Goal: Information Seeking & Learning: Learn about a topic

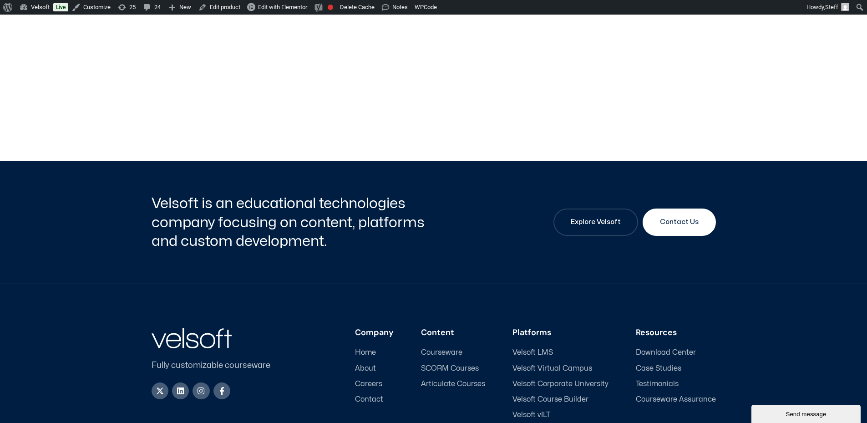
scroll to position [364, 0]
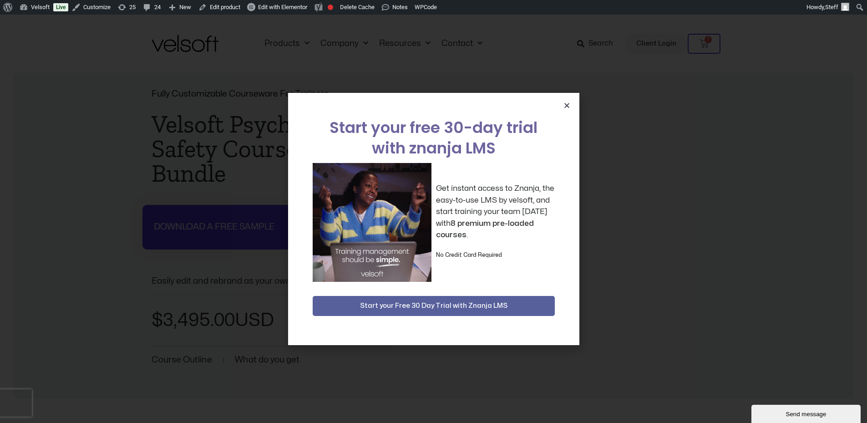
click at [565, 104] on icon "Close" at bounding box center [567, 105] width 7 height 7
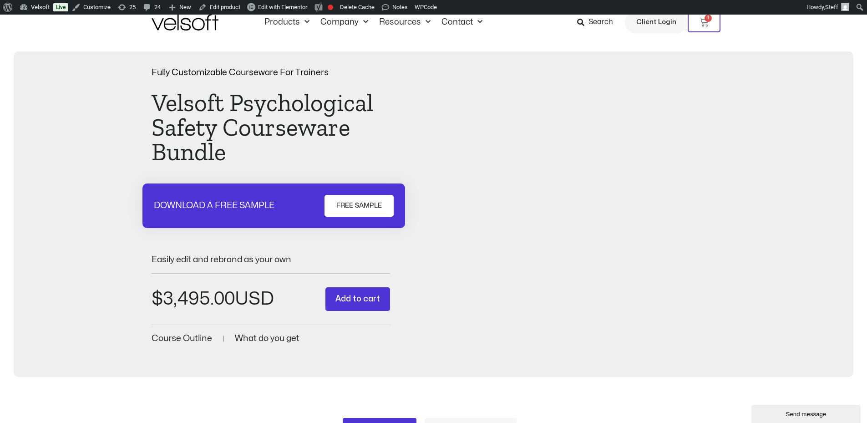
scroll to position [319, 0]
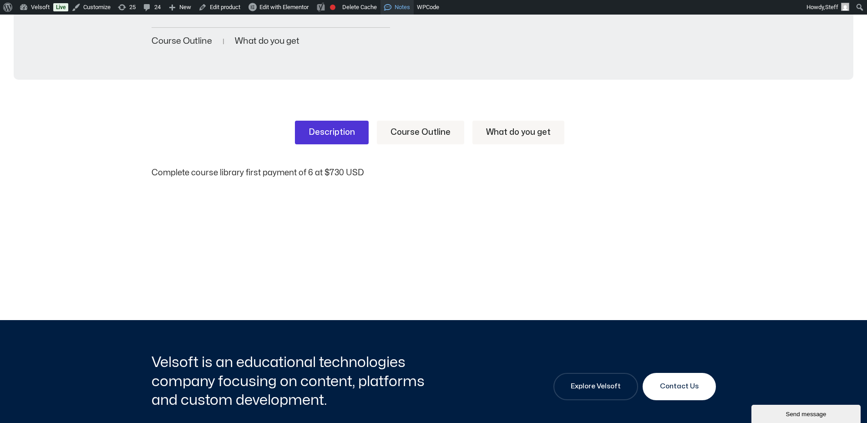
scroll to position [312, 0]
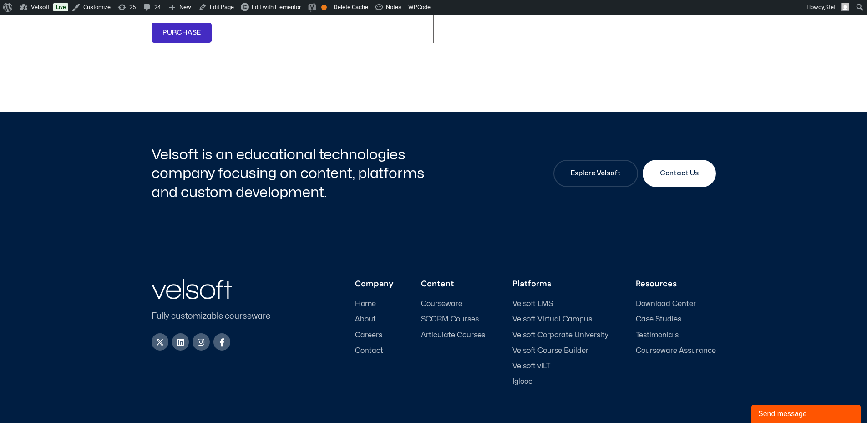
scroll to position [1186, 0]
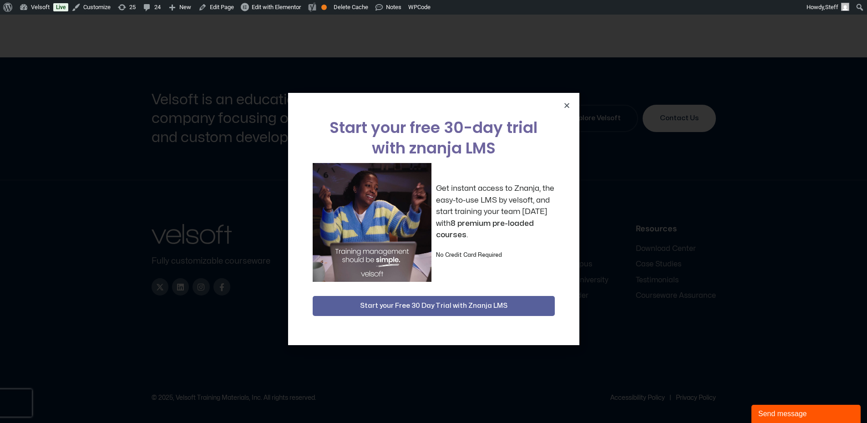
click at [569, 111] on div "Start your free 30-day trial with znanja LMS Get instant access to Znanja, the …" at bounding box center [433, 219] width 291 height 252
click at [567, 105] on icon "Close" at bounding box center [567, 105] width 7 height 7
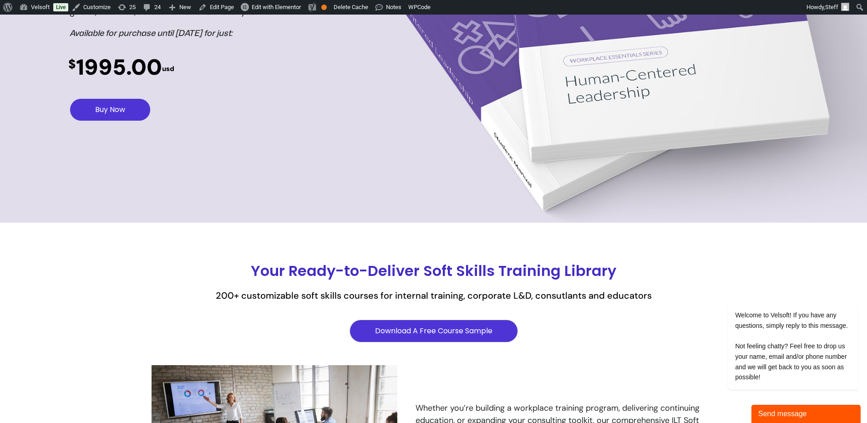
scroll to position [0, 0]
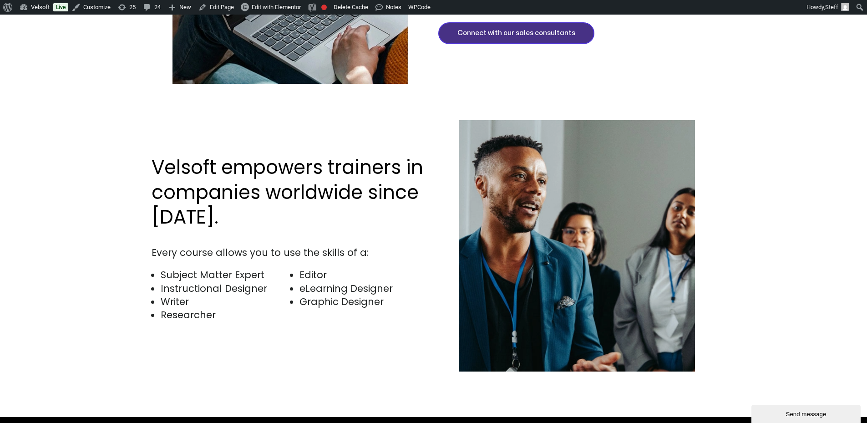
scroll to position [2140, 0]
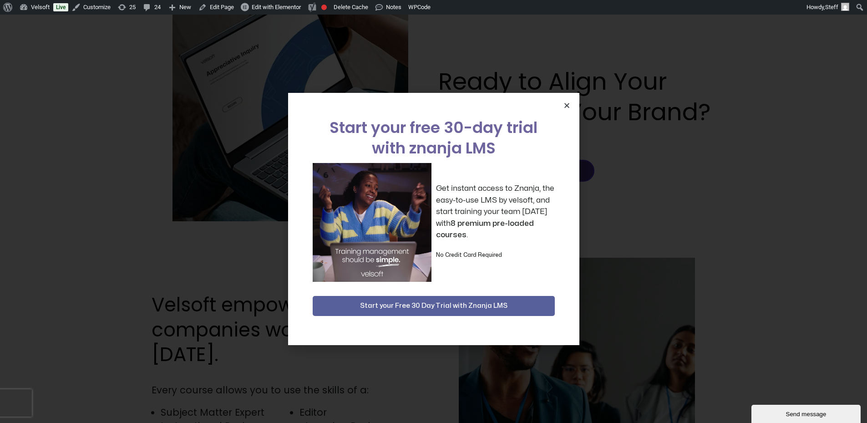
click at [566, 104] on icon "Close" at bounding box center [567, 105] width 7 height 7
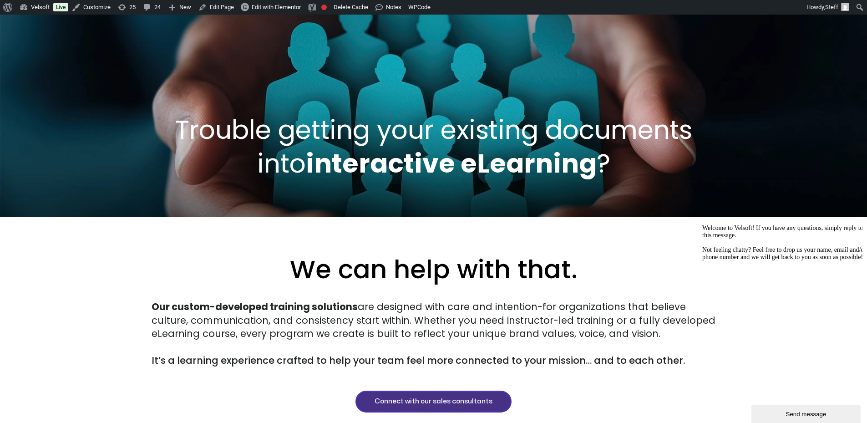
scroll to position [0, 0]
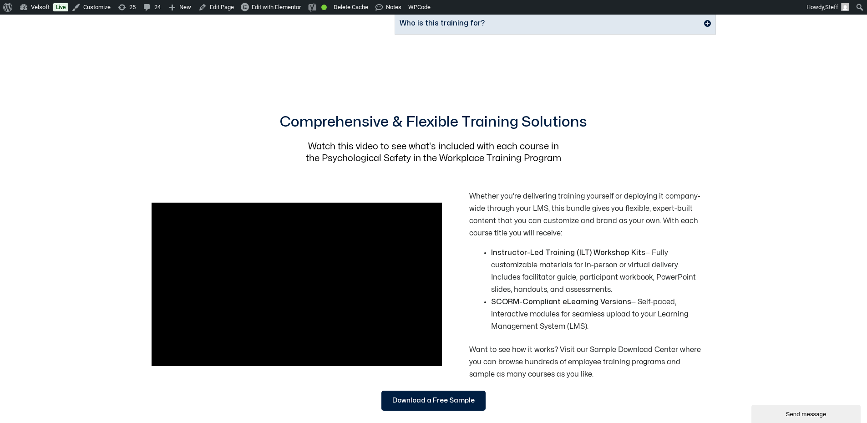
scroll to position [1002, 0]
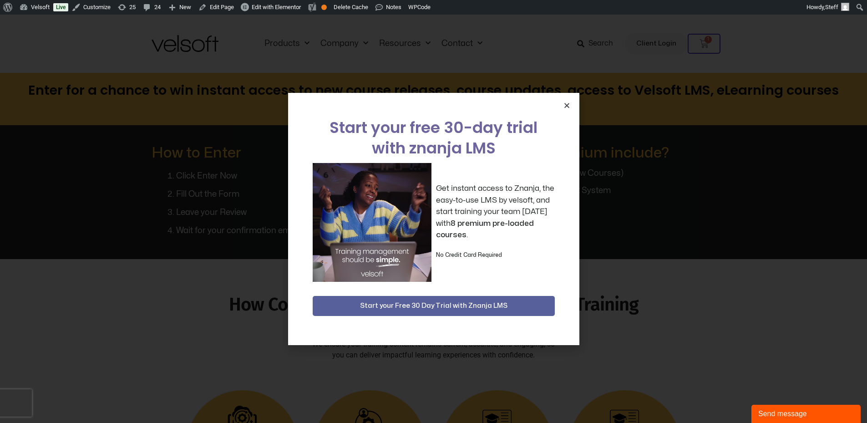
click at [565, 108] on icon "Close" at bounding box center [567, 105] width 7 height 7
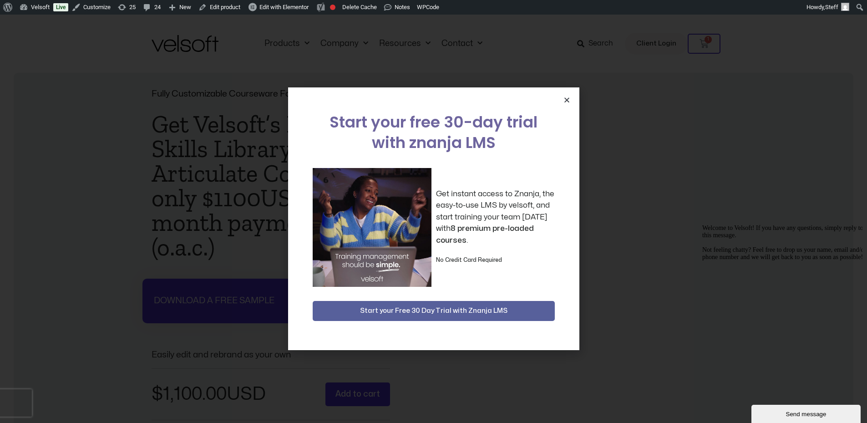
click at [568, 98] on icon "Close" at bounding box center [567, 100] width 7 height 7
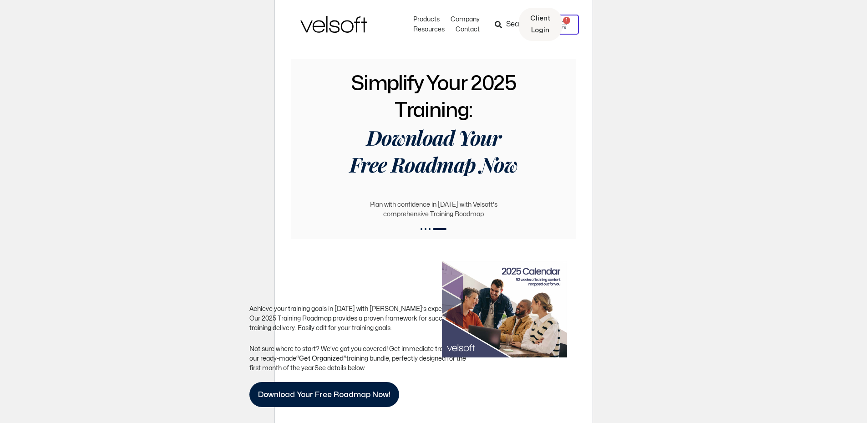
scroll to position [237, 0]
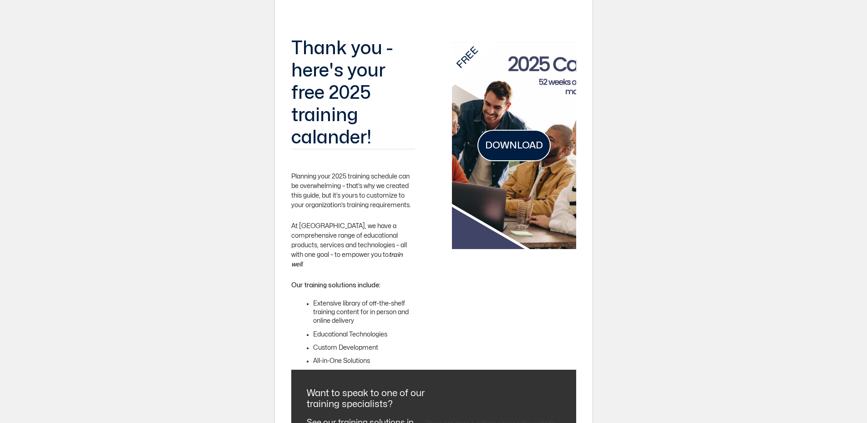
scroll to position [200, 0]
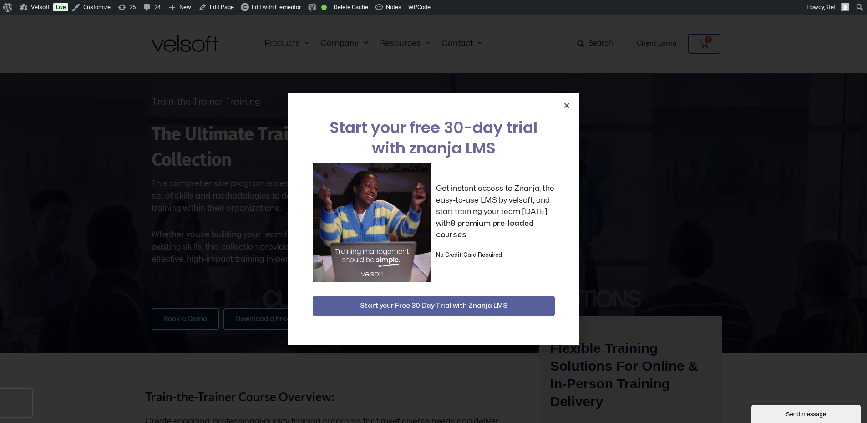
click at [567, 105] on icon "Close" at bounding box center [567, 105] width 7 height 7
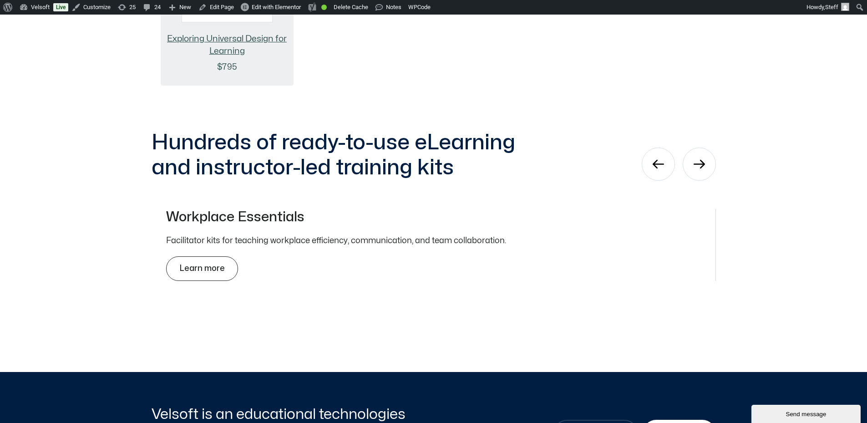
scroll to position [2231, 0]
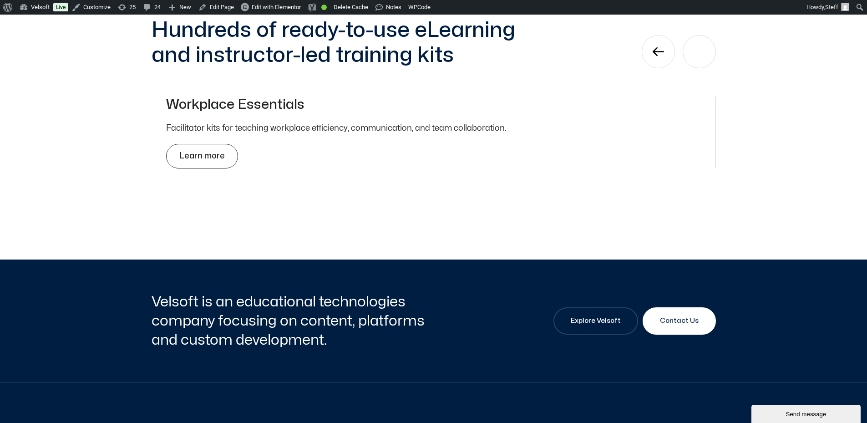
click at [703, 63] on div "Next" at bounding box center [699, 51] width 33 height 33
click at [700, 63] on div "Next" at bounding box center [699, 51] width 33 height 33
click at [658, 57] on icon "Previous" at bounding box center [658, 51] width 11 height 11
click at [659, 57] on icon "Previous" at bounding box center [658, 51] width 11 height 11
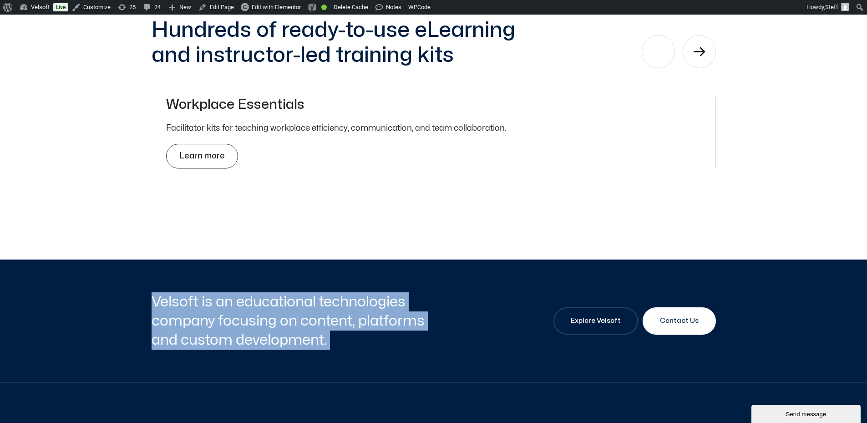
click at [659, 57] on icon "Previous" at bounding box center [658, 51] width 11 height 11
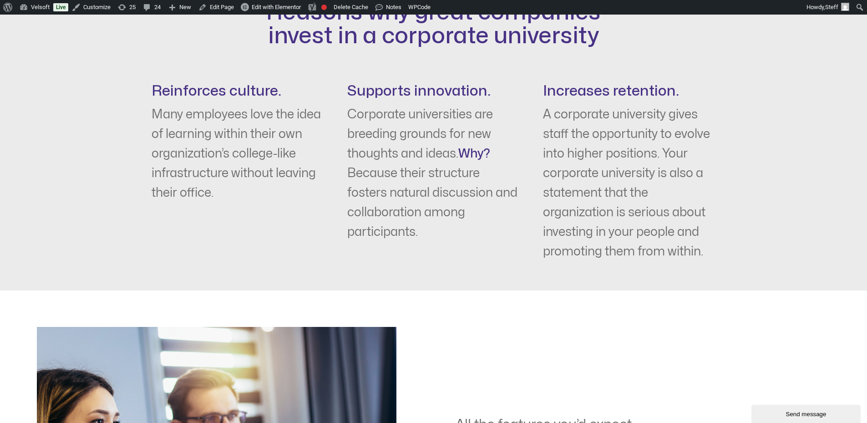
scroll to position [1639, 0]
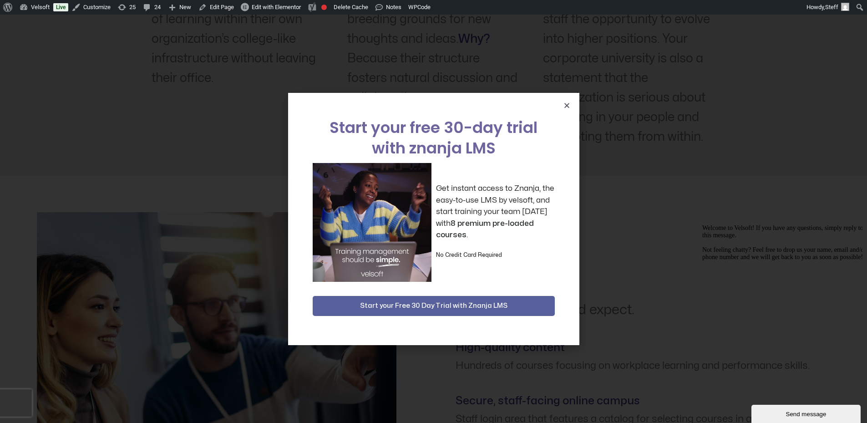
click at [575, 102] on div "Start your free 30-day trial with znanja LMS Get instant access to Znanja, the …" at bounding box center [433, 219] width 291 height 252
click at [574, 103] on div "Start your free 30-day trial with znanja LMS Get instant access to Znanja, the …" at bounding box center [433, 219] width 291 height 252
click at [568, 106] on icon "Close" at bounding box center [567, 105] width 7 height 7
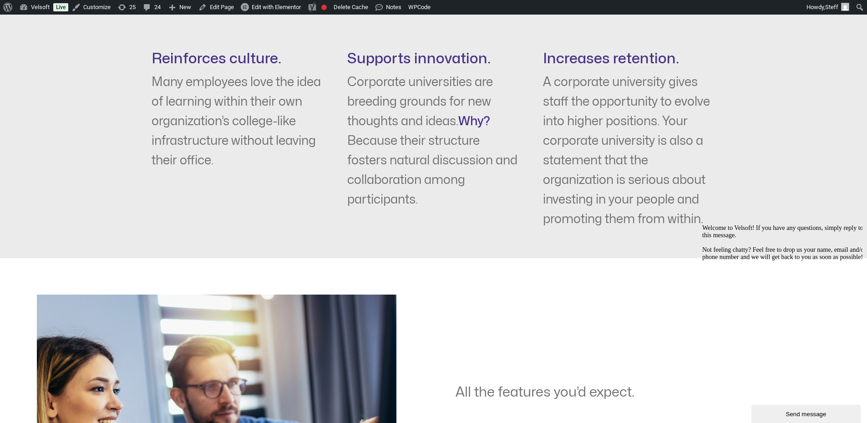
scroll to position [1320, 0]
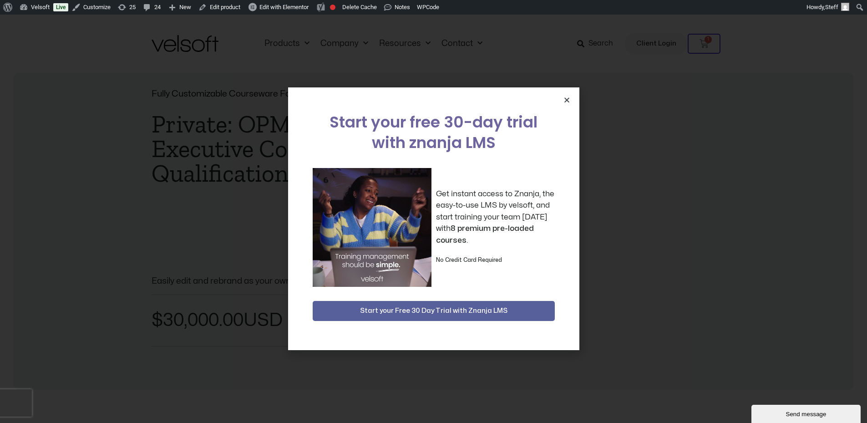
click at [568, 97] on icon "Close" at bounding box center [567, 100] width 7 height 7
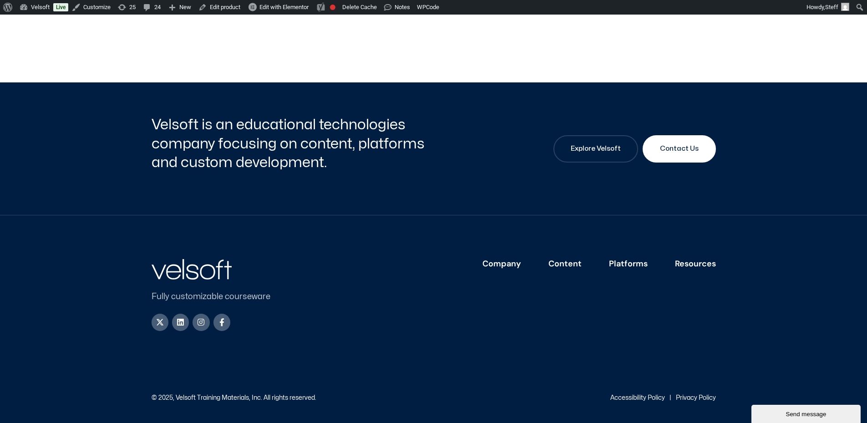
scroll to position [61, 0]
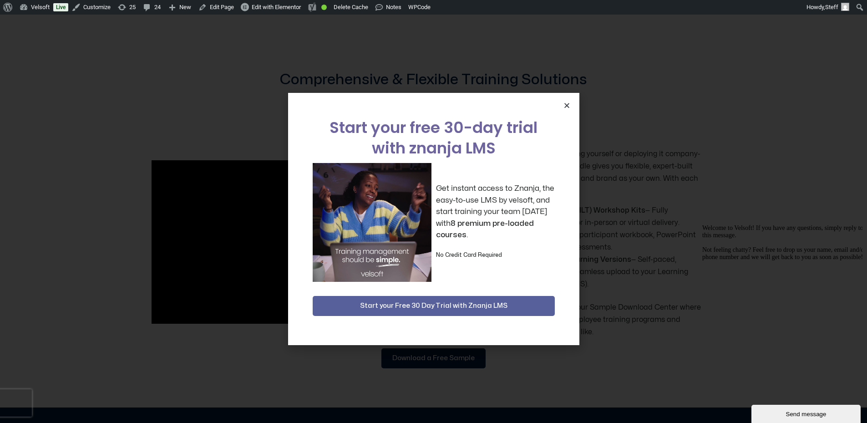
click at [567, 106] on icon "Close" at bounding box center [567, 105] width 7 height 7
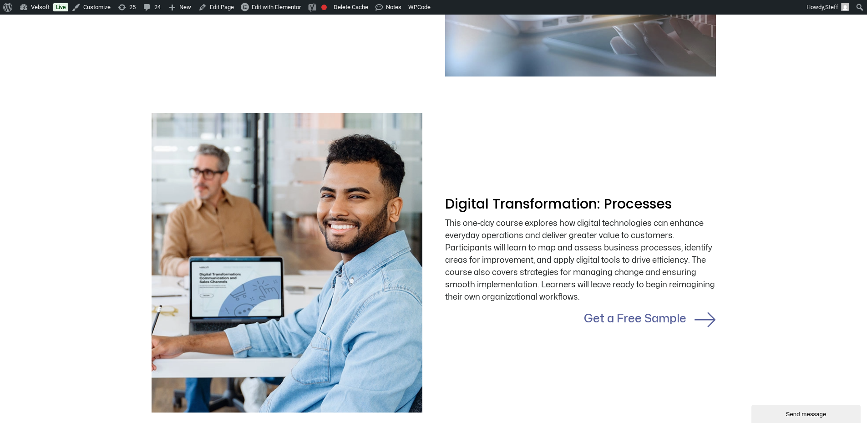
scroll to position [1275, 0]
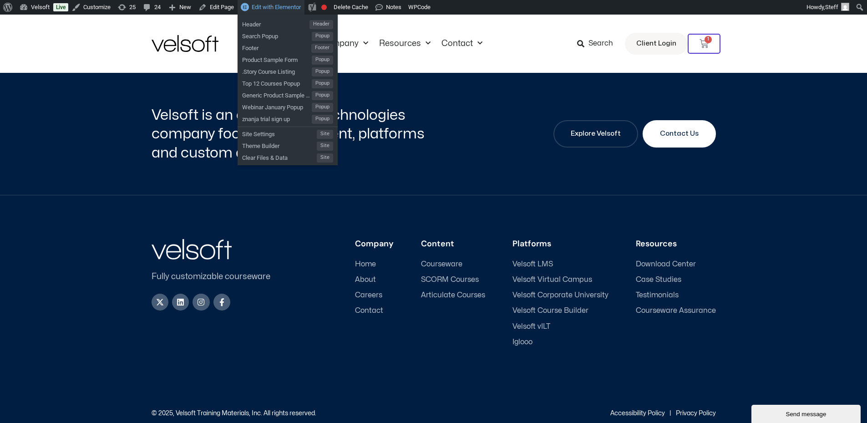
click at [260, 5] on span "Edit with Elementor" at bounding box center [276, 7] width 49 height 7
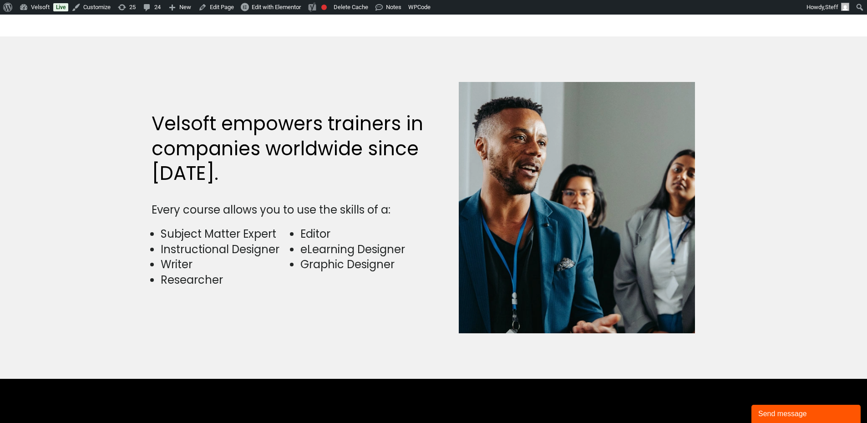
scroll to position [2276, 0]
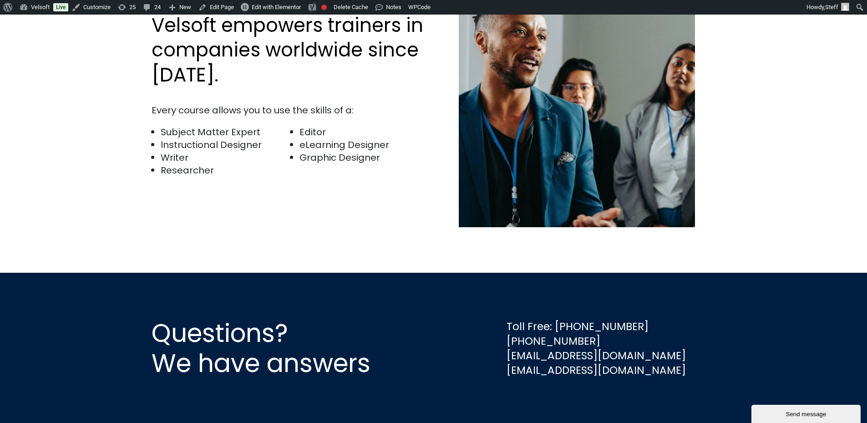
scroll to position [1812, 0]
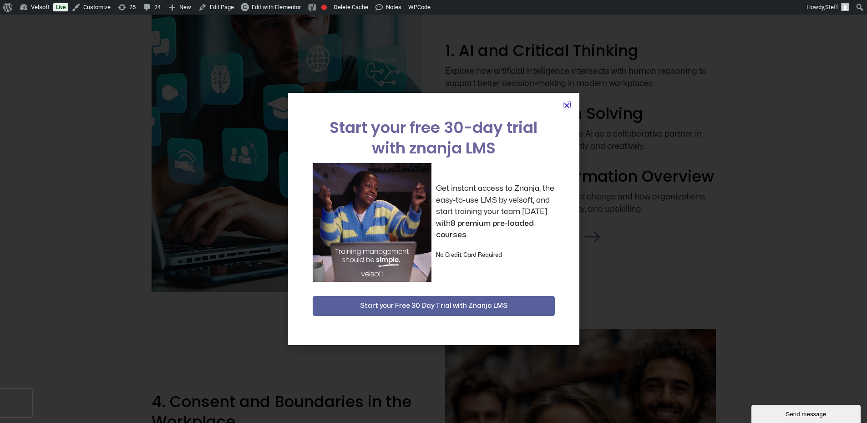
scroll to position [1184, 0]
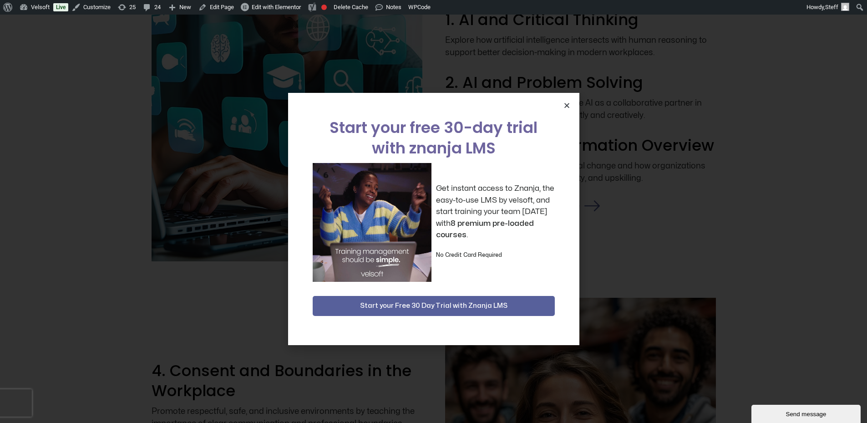
click at [568, 106] on icon "Close" at bounding box center [567, 105] width 7 height 7
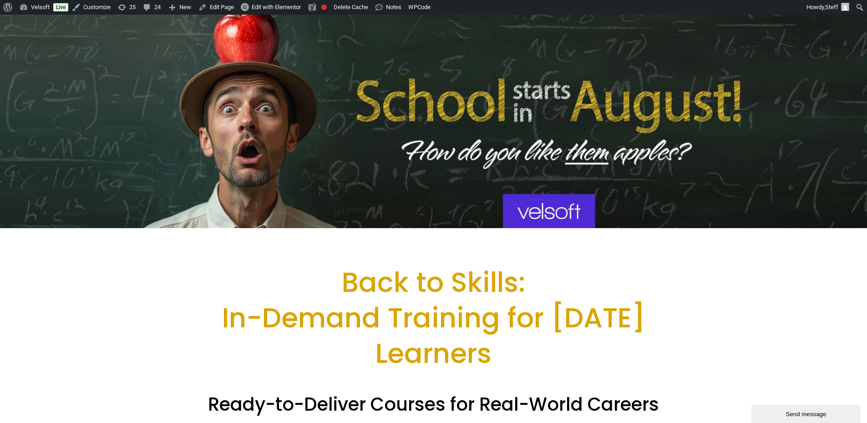
scroll to position [0, 0]
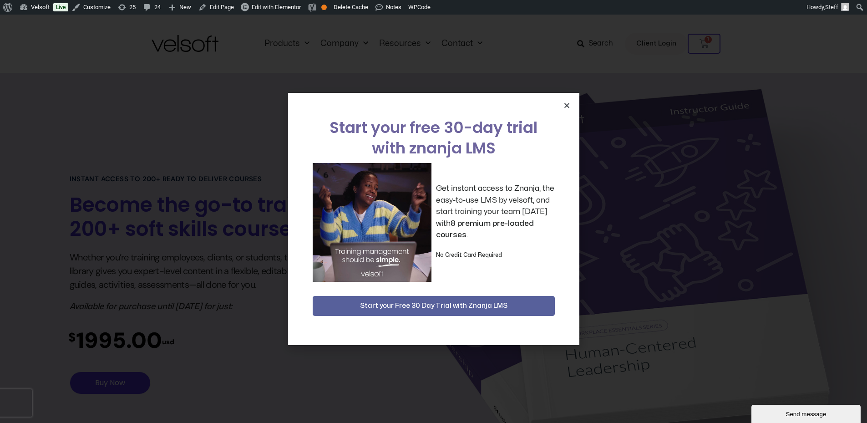
click at [567, 106] on icon "Close" at bounding box center [567, 105] width 7 height 7
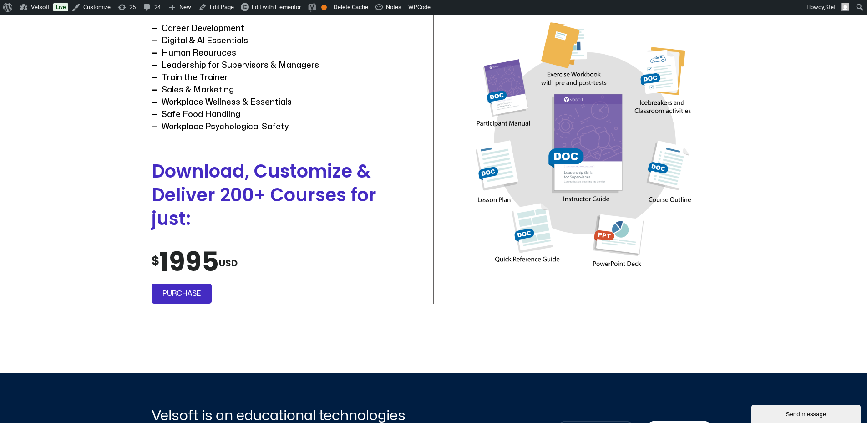
scroll to position [956, 0]
